Goal: Navigation & Orientation: Find specific page/section

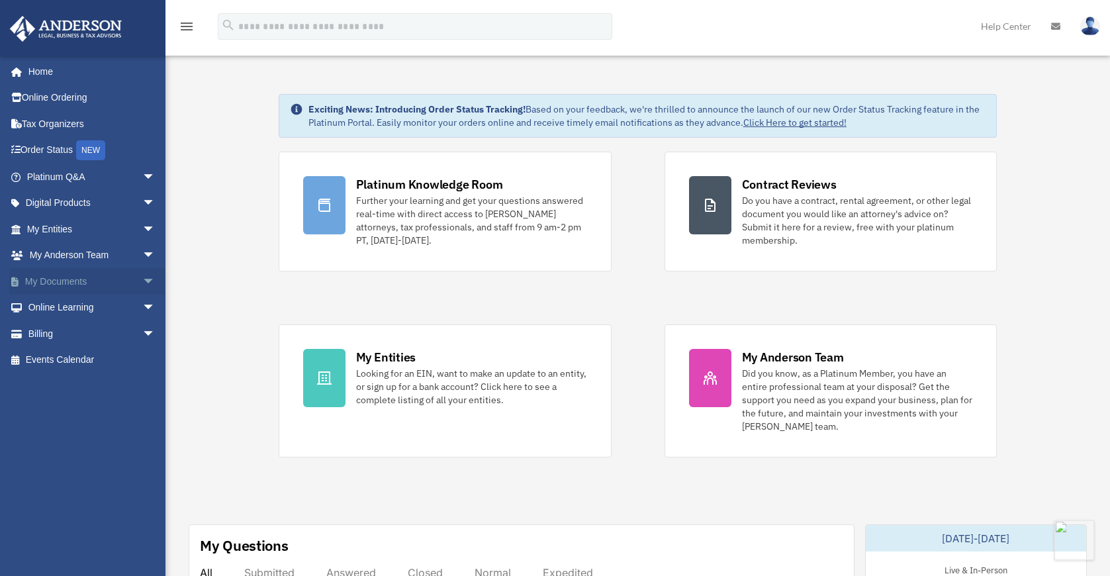
click at [76, 279] on link "My Documents arrow_drop_down" at bounding box center [92, 281] width 166 height 26
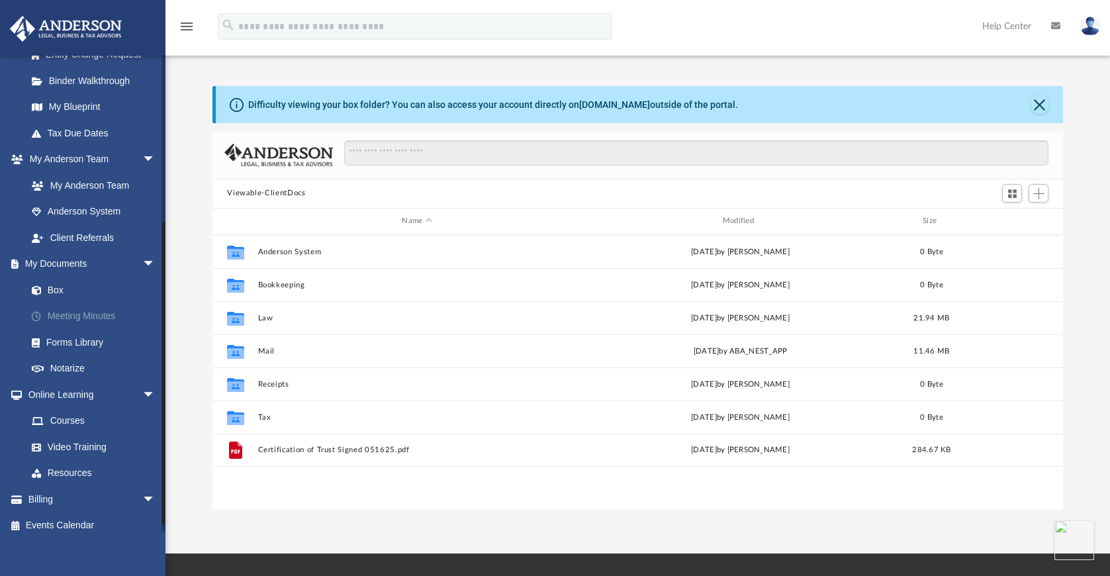
scroll to position [290, 840]
click at [54, 292] on link "Box" at bounding box center [97, 290] width 157 height 26
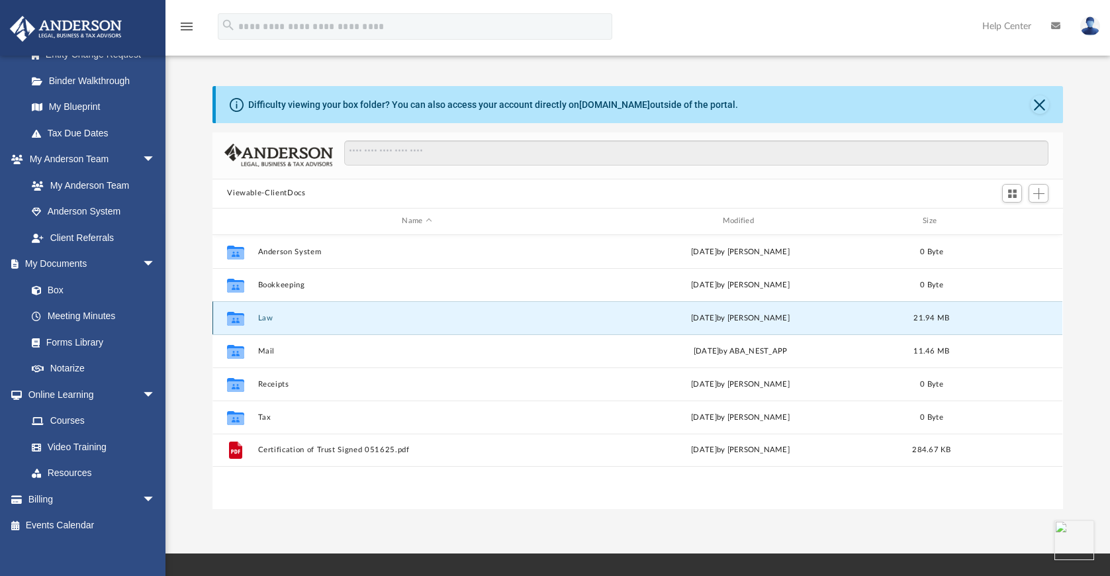
click at [265, 317] on button "Law" at bounding box center [417, 318] width 318 height 9
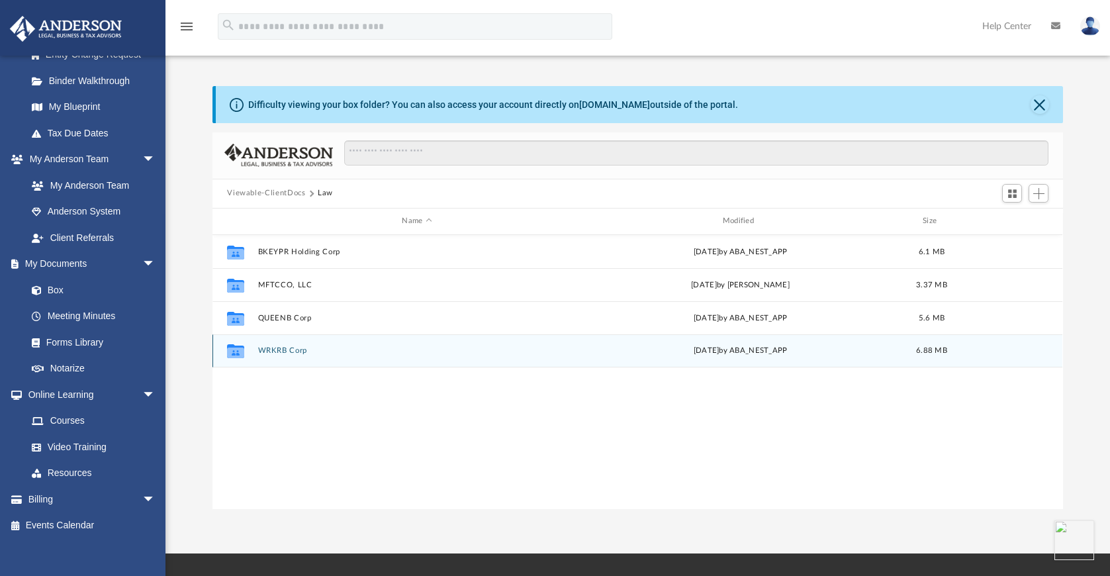
click at [296, 351] on button "WRKRB Corp" at bounding box center [417, 350] width 318 height 9
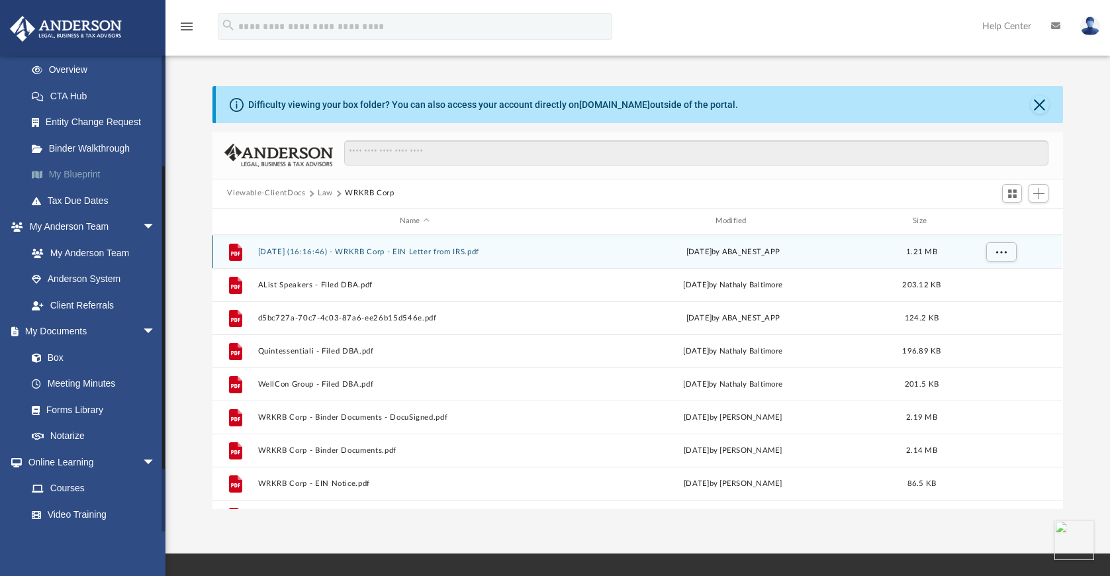
scroll to position [126, 0]
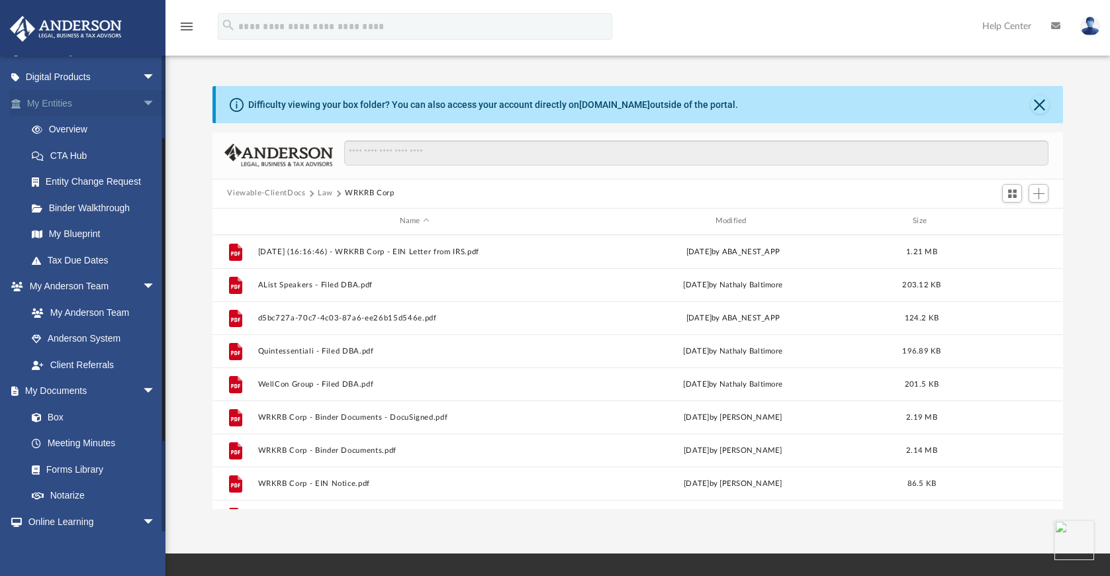
click at [43, 100] on link "My Entities arrow_drop_down" at bounding box center [92, 103] width 166 height 26
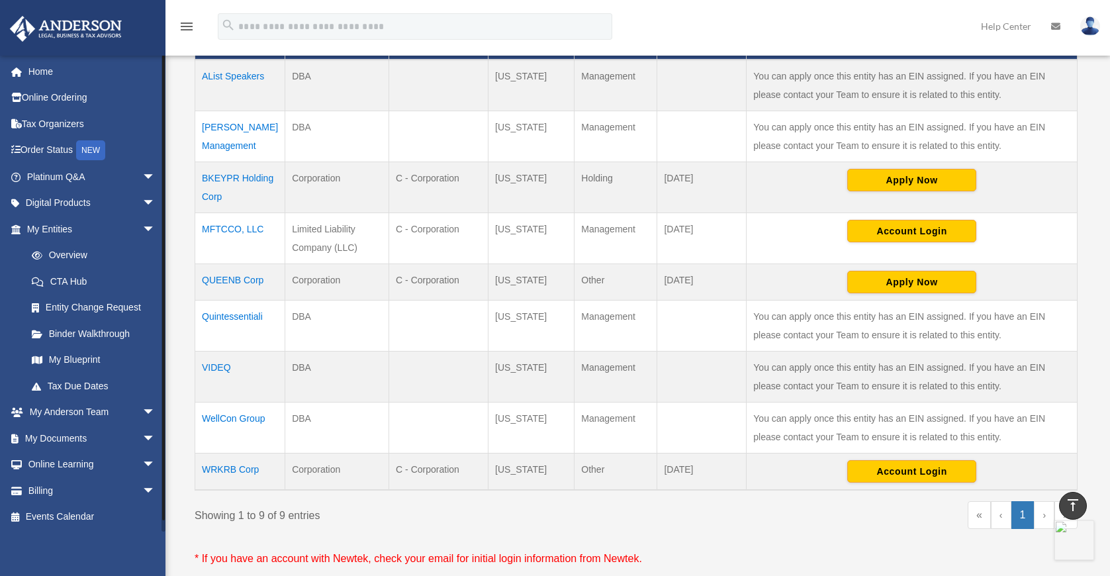
scroll to position [334, 0]
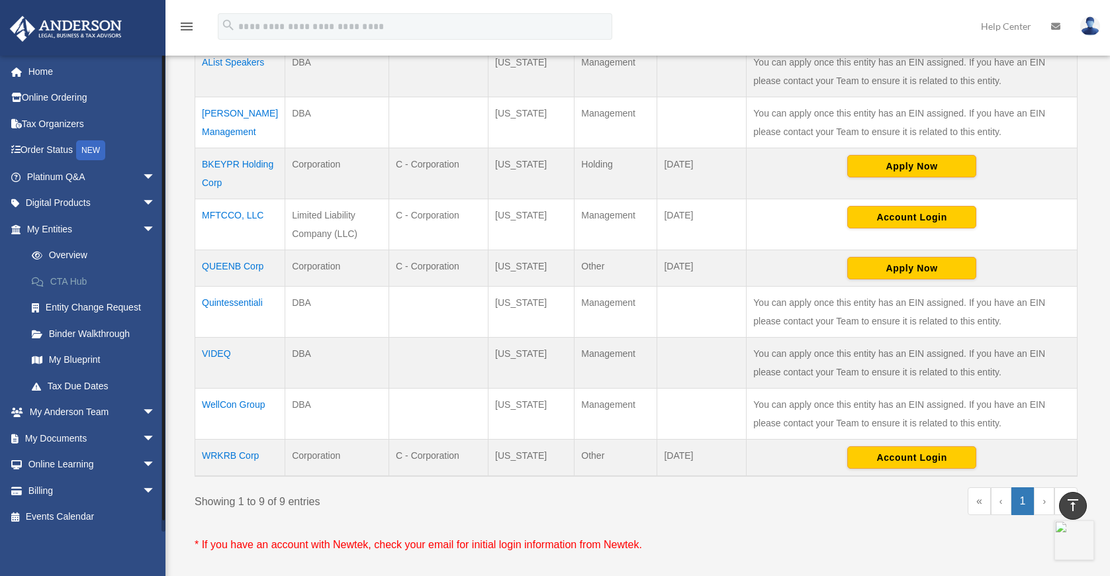
click at [63, 276] on link "CTA Hub" at bounding box center [97, 281] width 157 height 26
click at [69, 277] on link "CTA Hub" at bounding box center [97, 281] width 157 height 26
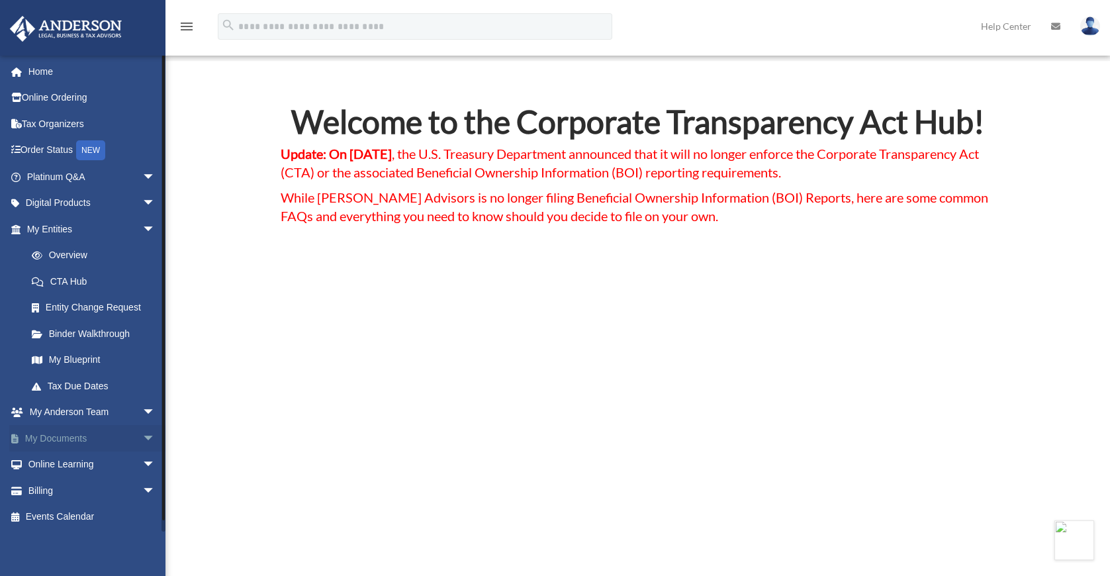
click at [64, 435] on link "My Documents arrow_drop_down" at bounding box center [92, 438] width 166 height 26
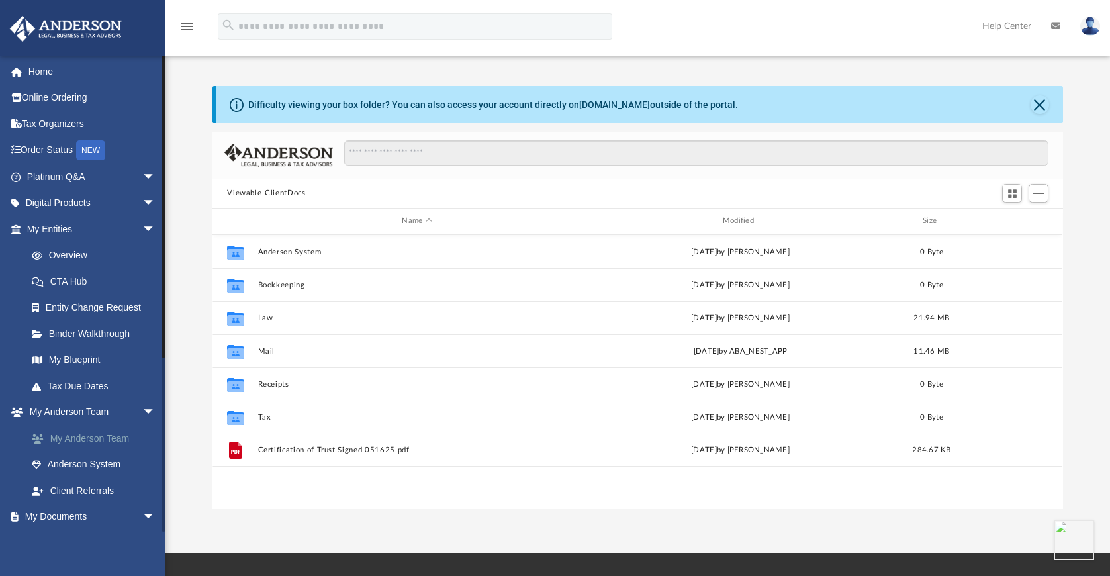
scroll to position [290, 840]
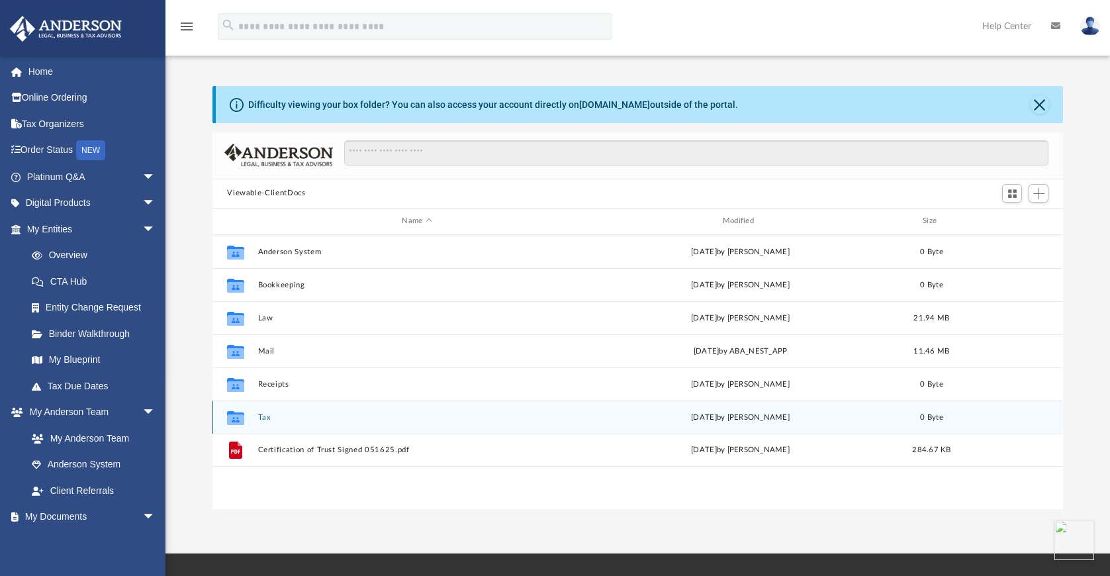
click at [263, 416] on button "Tax" at bounding box center [417, 417] width 318 height 9
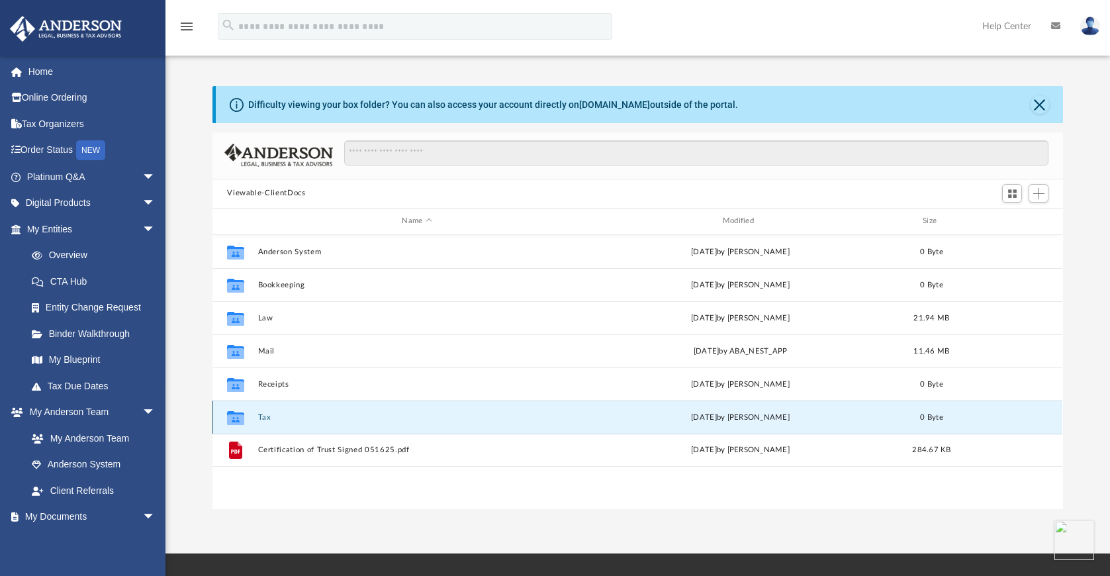
click at [263, 416] on button "Tax" at bounding box center [417, 417] width 318 height 9
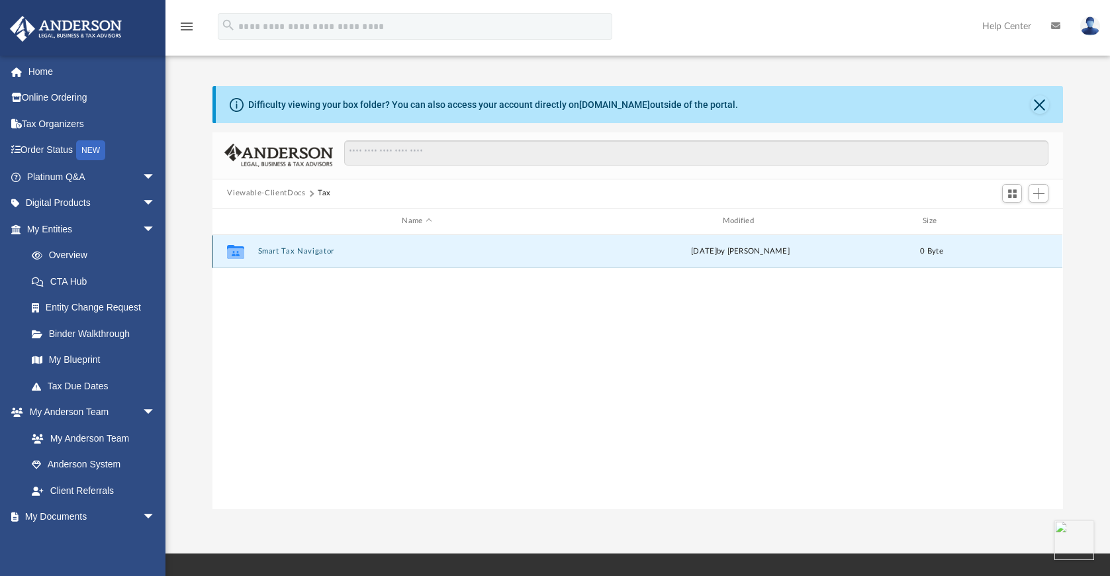
click at [281, 251] on button "Smart Tax Navigator" at bounding box center [417, 251] width 318 height 9
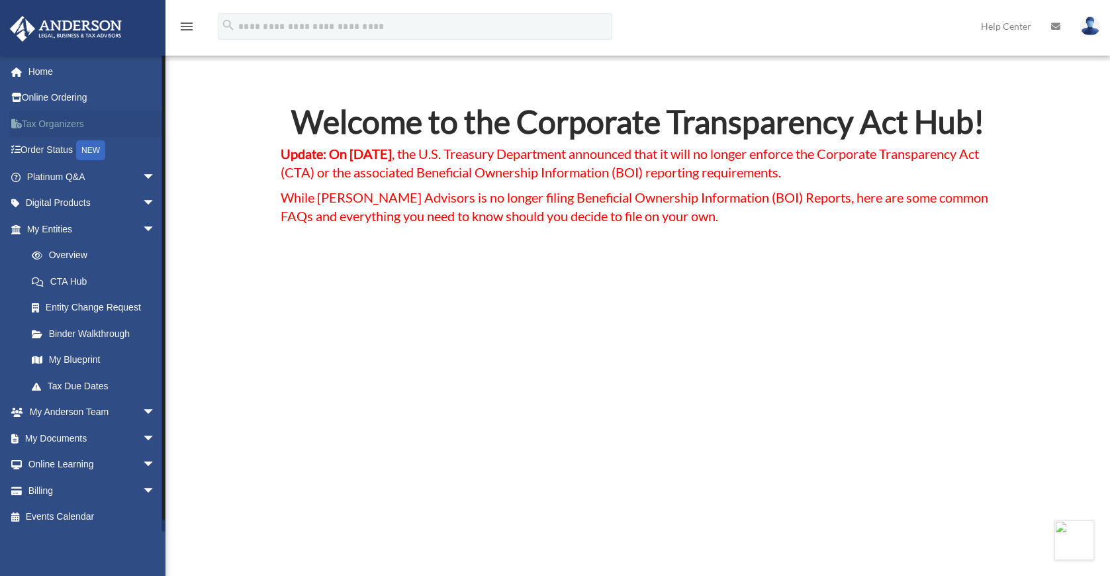
click at [55, 123] on link "Tax Organizers" at bounding box center [92, 123] width 166 height 26
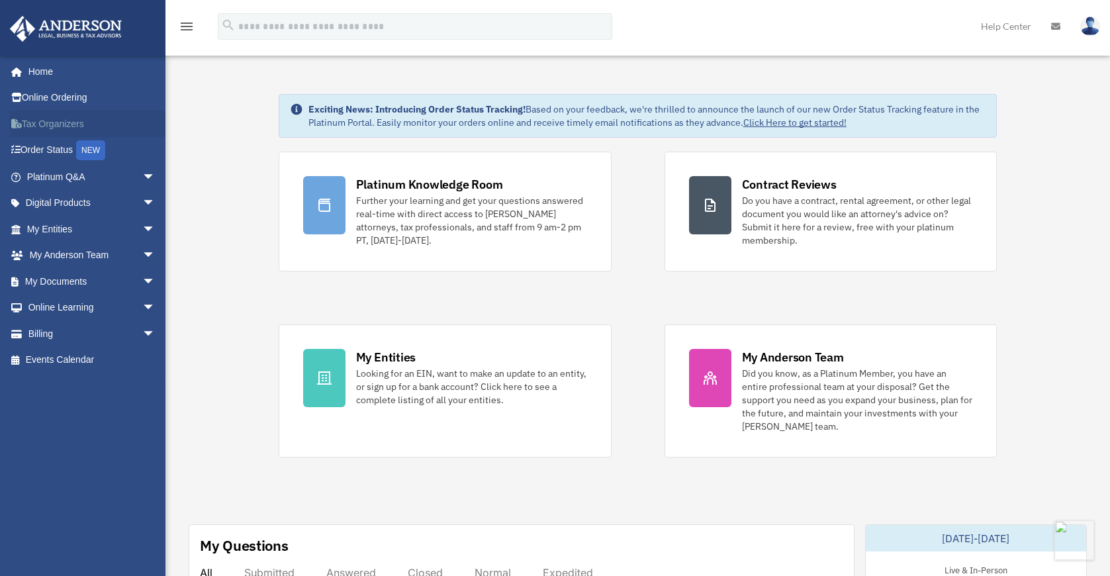
click at [56, 124] on link "Tax Organizers" at bounding box center [92, 123] width 166 height 26
click at [1087, 30] on img at bounding box center [1090, 26] width 20 height 19
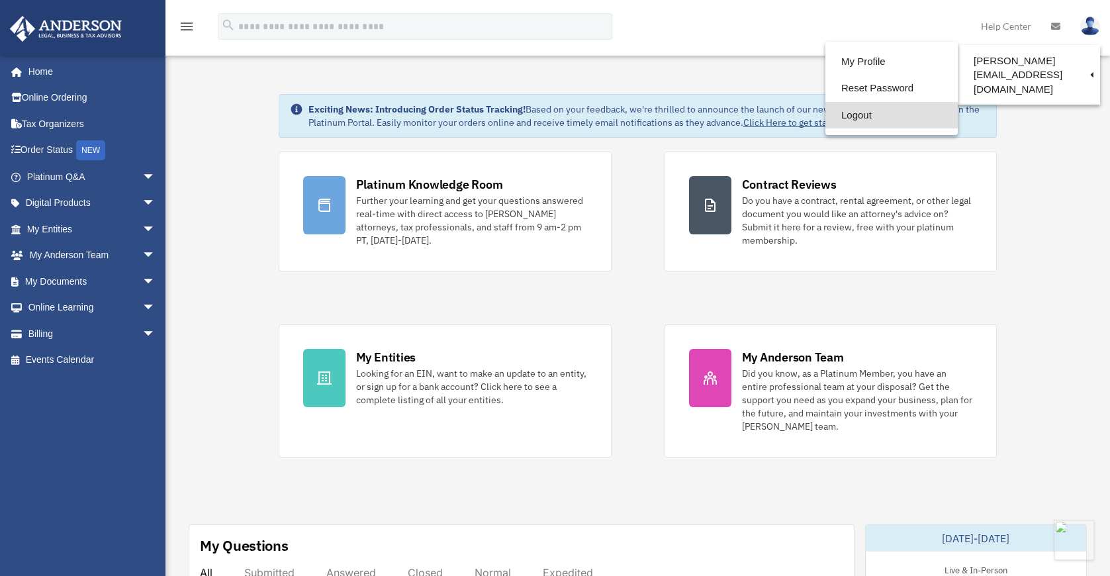
click at [862, 112] on link "Logout" at bounding box center [891, 115] width 132 height 27
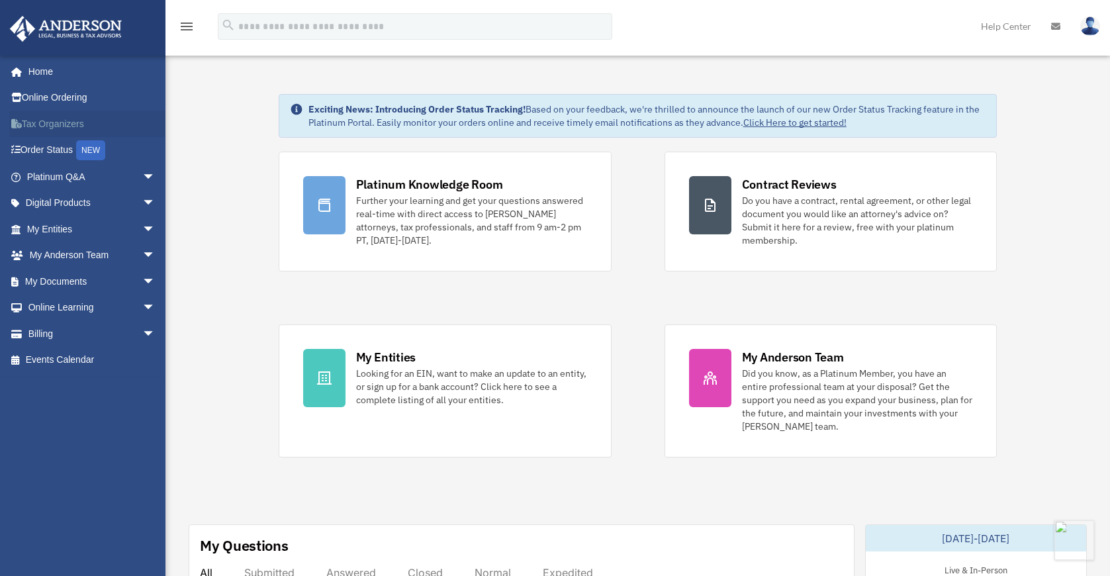
click at [48, 126] on link "Tax Organizers" at bounding box center [92, 123] width 166 height 26
click at [29, 75] on link "Home" at bounding box center [92, 71] width 166 height 26
click at [62, 124] on link "Tax Organizers" at bounding box center [92, 123] width 166 height 26
